Goal: Information Seeking & Learning: Learn about a topic

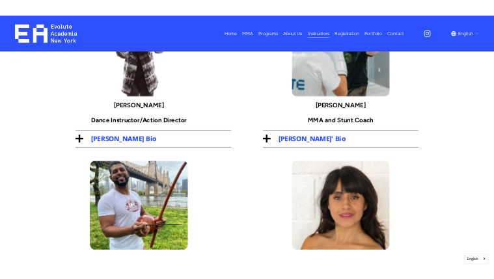
scroll to position [260, 0]
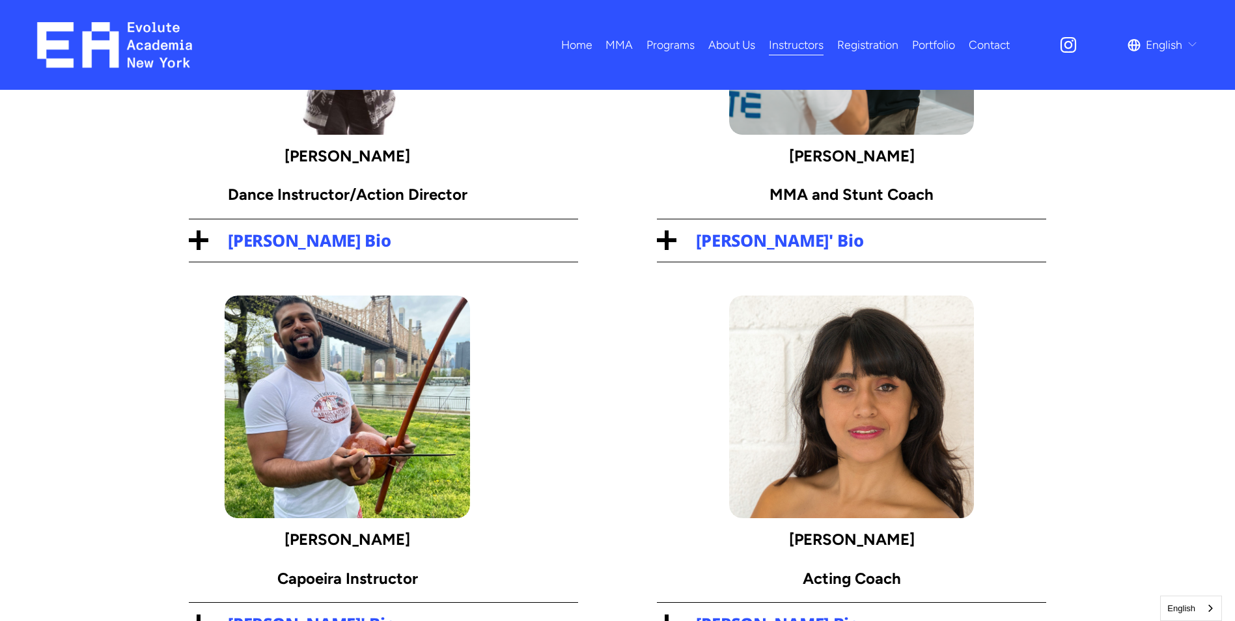
click at [378, 387] on div at bounding box center [347, 407] width 245 height 223
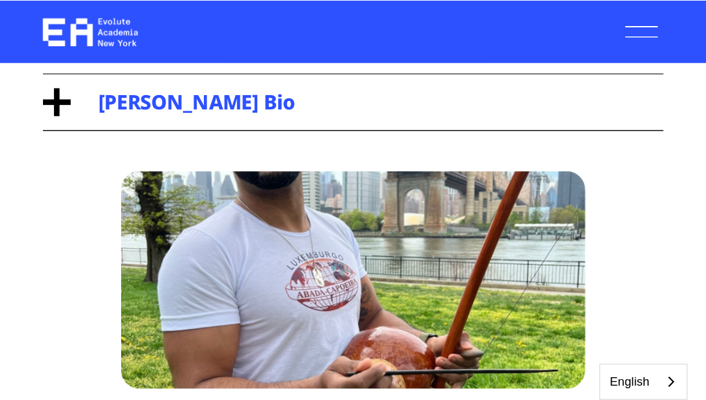
scroll to position [964, 0]
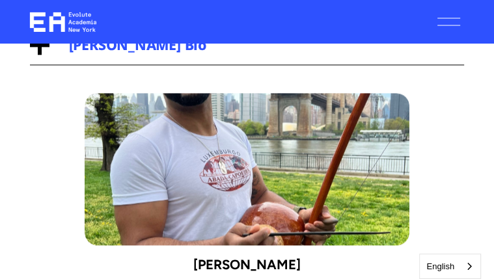
click at [257, 196] on div at bounding box center [247, 169] width 324 height 152
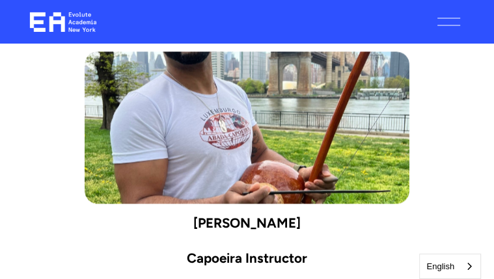
scroll to position [1003, 0]
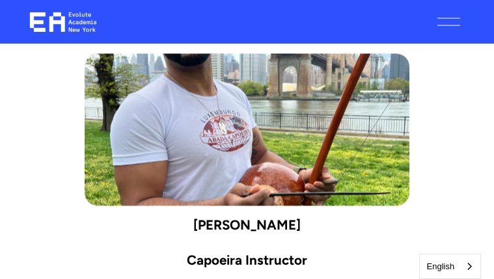
click at [204, 193] on div at bounding box center [247, 129] width 324 height 152
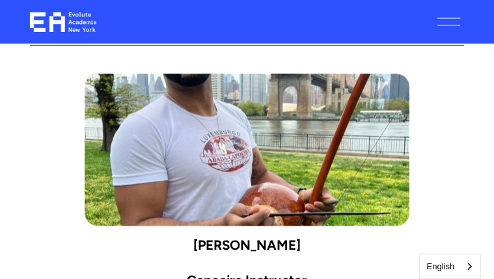
scroll to position [951, 0]
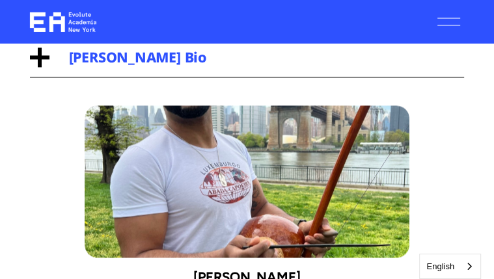
click at [173, 115] on div "[PERSON_NAME] Bio [PERSON_NAME] is artistic director at Umami Playground Dance …" at bounding box center [247, 90] width 435 height 107
click at [186, 111] on div "[PERSON_NAME] Bio [PERSON_NAME] is artistic director at Umami Playground Dance …" at bounding box center [247, 90] width 435 height 107
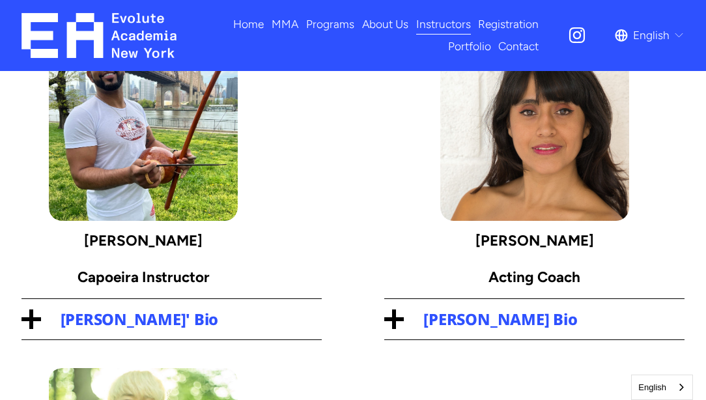
scroll to position [443, 0]
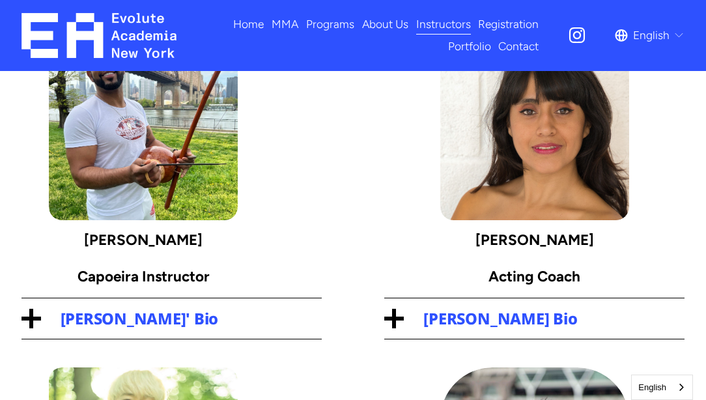
click at [30, 324] on div at bounding box center [31, 319] width 4 height 20
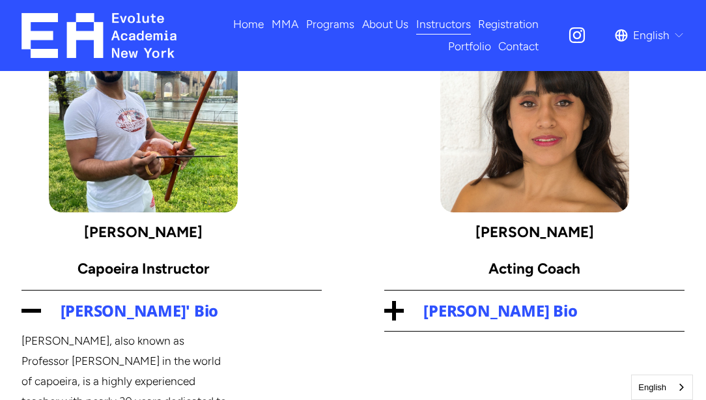
scroll to position [406, 0]
